Goal: Transaction & Acquisition: Purchase product/service

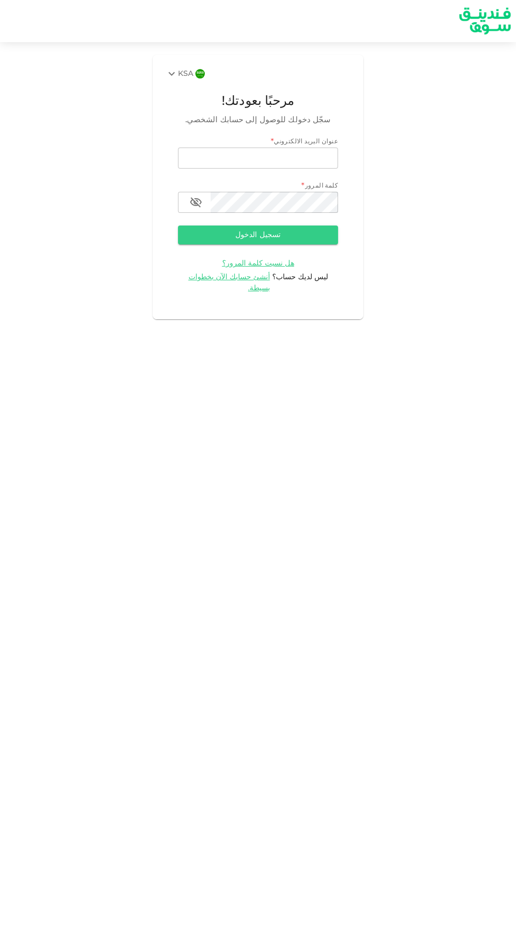
type input "[EMAIL_ADDRESS][DOMAIN_NAME]"
click at [178, 225] on button "تسجيل الدخول" at bounding box center [258, 234] width 160 height 19
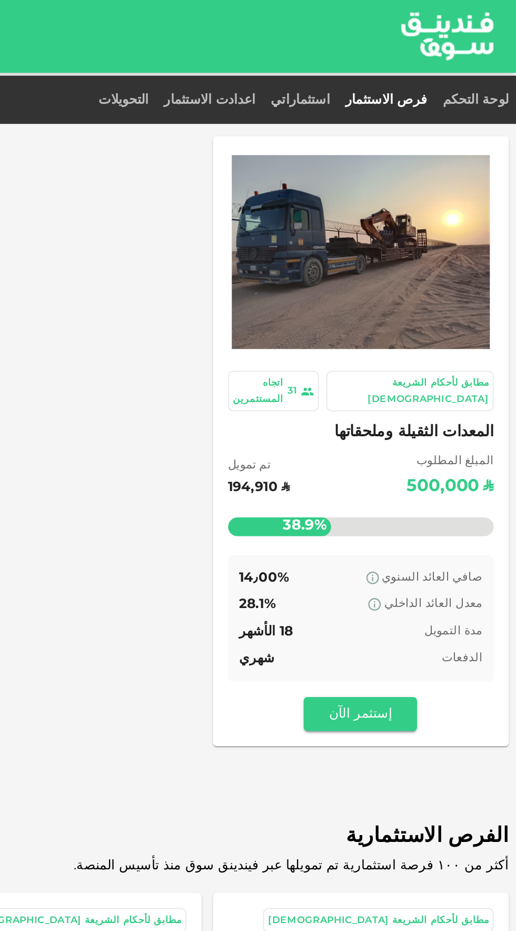
click at [487, 233] on span "المعدات الثقيلة وملحقاتها" at bounding box center [429, 240] width 148 height 15
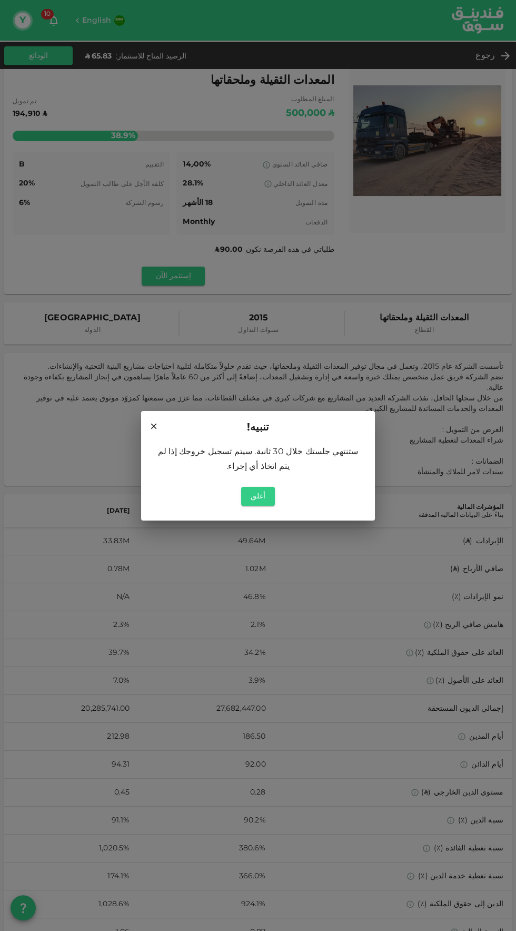
scroll to position [34, 0]
click at [304, 497] on div "أغلق" at bounding box center [258, 495] width 209 height 27
click at [291, 494] on div "أغلق" at bounding box center [258, 495] width 209 height 27
click at [268, 499] on button "أغلق" at bounding box center [258, 496] width 34 height 19
